Goal: Task Accomplishment & Management: Manage account settings

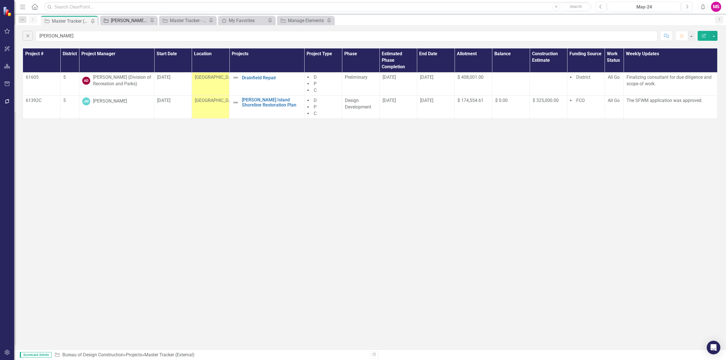
click at [129, 22] on div "[PERSON_NAME]'s Tracker" at bounding box center [129, 20] width 37 height 7
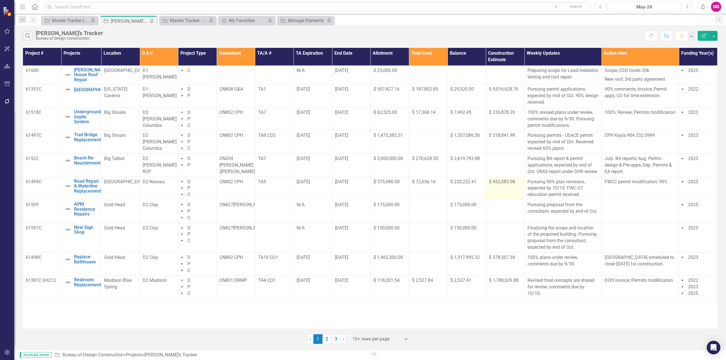
click at [502, 185] on span "$ 452,583.08" at bounding box center [502, 181] width 26 height 5
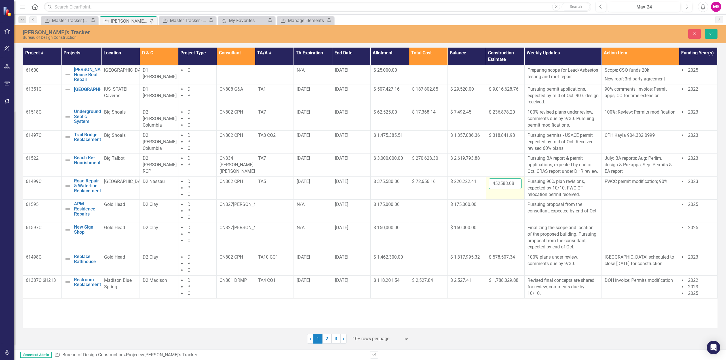
click at [502, 189] on input "452583.08" at bounding box center [505, 184] width 33 height 10
paste input "545951.29"
type input "545951.29"
click at [710, 34] on icon "Save" at bounding box center [711, 34] width 5 height 4
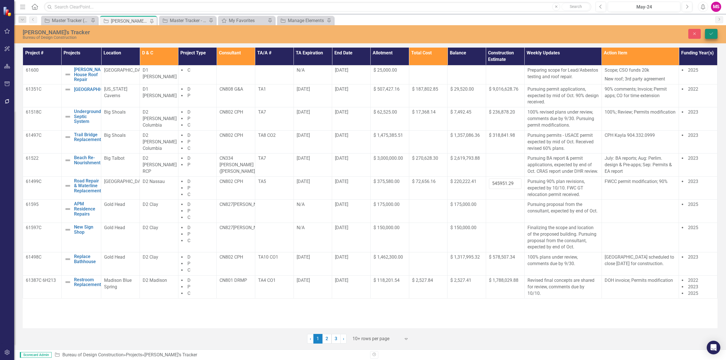
scroll to position [0, 0]
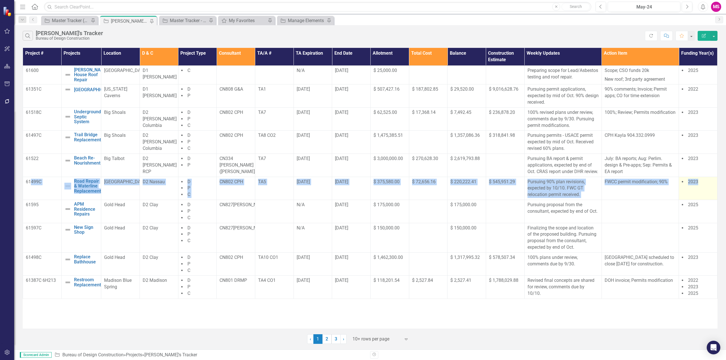
drag, startPoint x: 52, startPoint y: 198, endPoint x: 710, endPoint y: 202, distance: 657.5
click at [710, 200] on tr "61499C Road Repair & Waterline Replacement Edit Edit Project Link Open Element …" at bounding box center [370, 188] width 695 height 23
click at [556, 198] on p "Pursuing 90% plan revisions, expected by 10/10. FWC GT relocation permit receiv…" at bounding box center [563, 189] width 71 height 20
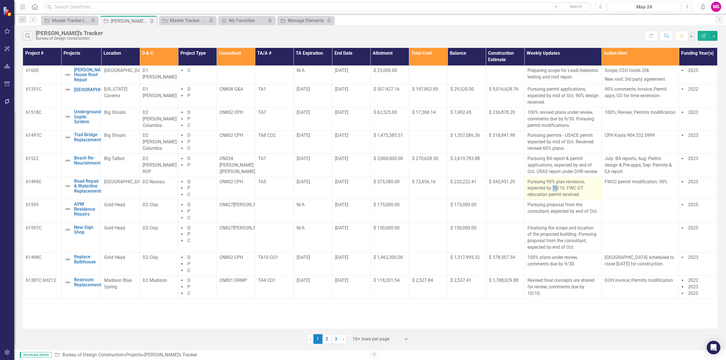
click at [556, 198] on p "Pursuing 90% plan revisions, expected by 10/10. FWC GT relocation permit receiv…" at bounding box center [563, 189] width 71 height 20
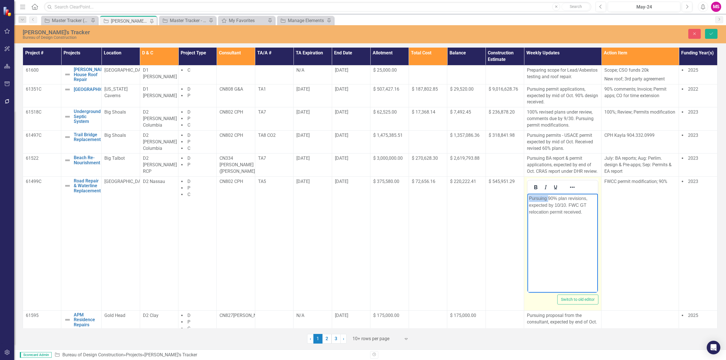
drag, startPoint x: 549, startPoint y: 198, endPoint x: 511, endPoint y: 197, distance: 38.3
click at [528, 197] on html "Pursuing 90% plan revisions, expected by 10/10. FWC GT relocation permit receiv…" at bounding box center [563, 236] width 70 height 85
drag, startPoint x: 539, startPoint y: 199, endPoint x: 553, endPoint y: 212, distance: 18.7
click at [553, 212] on p "90% plan revisions, expected by 10/10. FWC GT relocation permit received." at bounding box center [562, 205] width 67 height 20
click at [573, 222] on body "90% design under review, comments due by 10/10." at bounding box center [563, 236] width 70 height 85
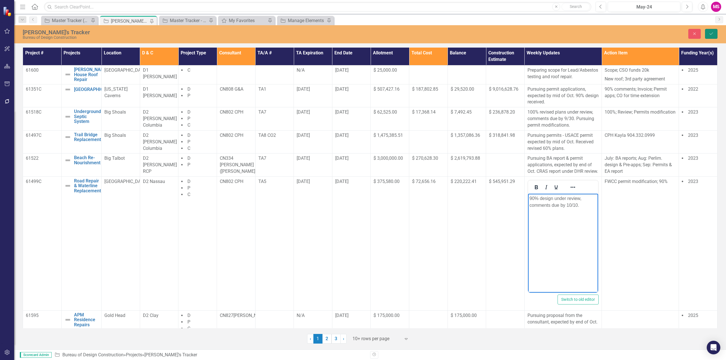
click at [715, 34] on button "Save" at bounding box center [711, 34] width 12 height 10
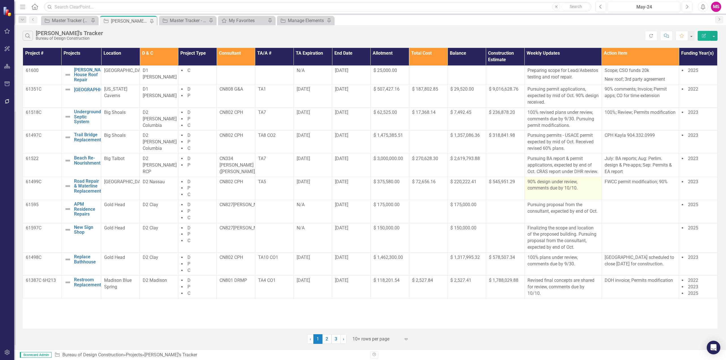
click at [538, 192] on p "90% design under review, comments due by 10/10." at bounding box center [563, 185] width 71 height 13
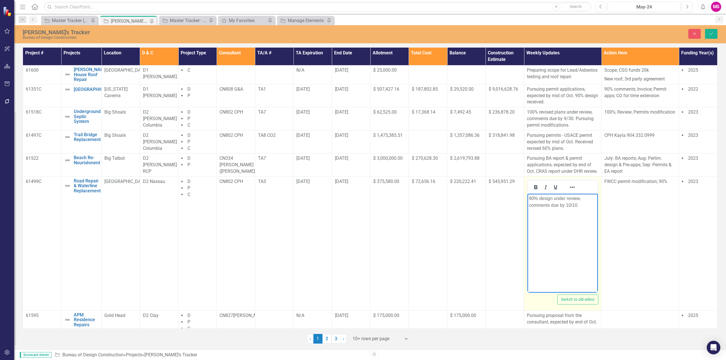
click at [529, 197] on p "90% design under review, comments due by 10/10." at bounding box center [563, 202] width 68 height 14
click at [571, 198] on p "Revised 90% design under review, comments due by 10/10." at bounding box center [562, 202] width 67 height 14
click at [713, 32] on icon "Save" at bounding box center [711, 34] width 5 height 4
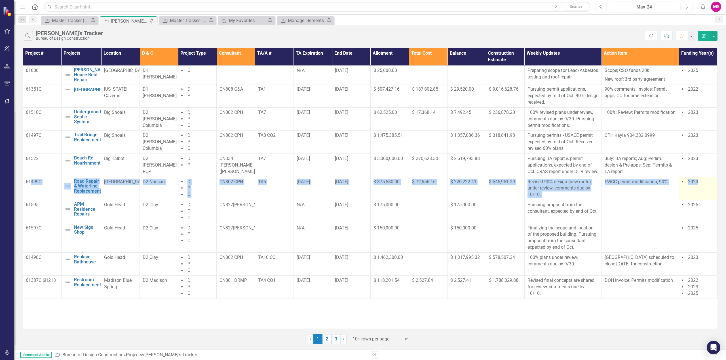
drag, startPoint x: 30, startPoint y: 195, endPoint x: 707, endPoint y: 201, distance: 677.1
click at [707, 200] on tr "61499C Road Repair & Waterline Replacement Edit Edit Project Link Open Element …" at bounding box center [370, 188] width 695 height 23
